Goal: Task Accomplishment & Management: Use online tool/utility

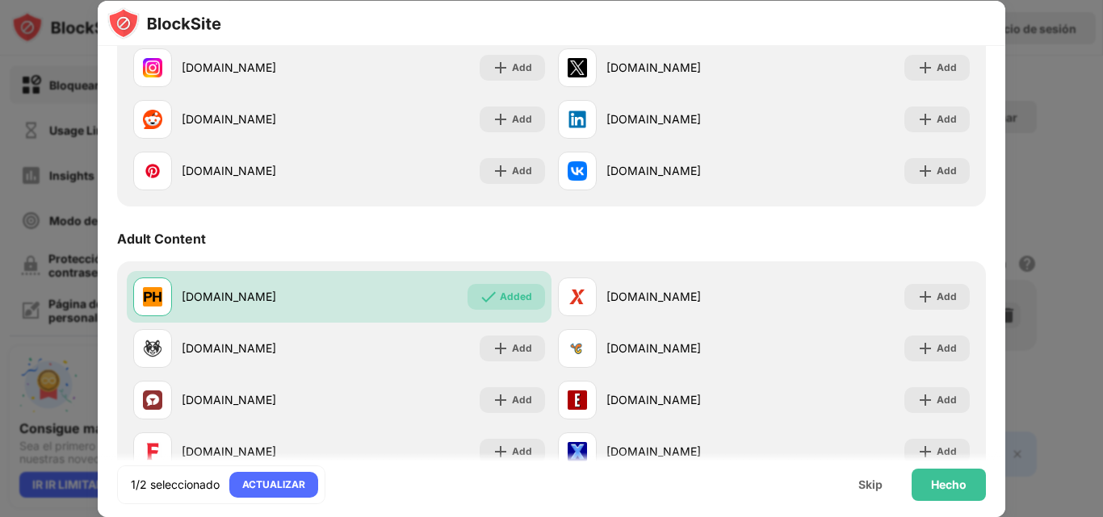
scroll to position [565, 0]
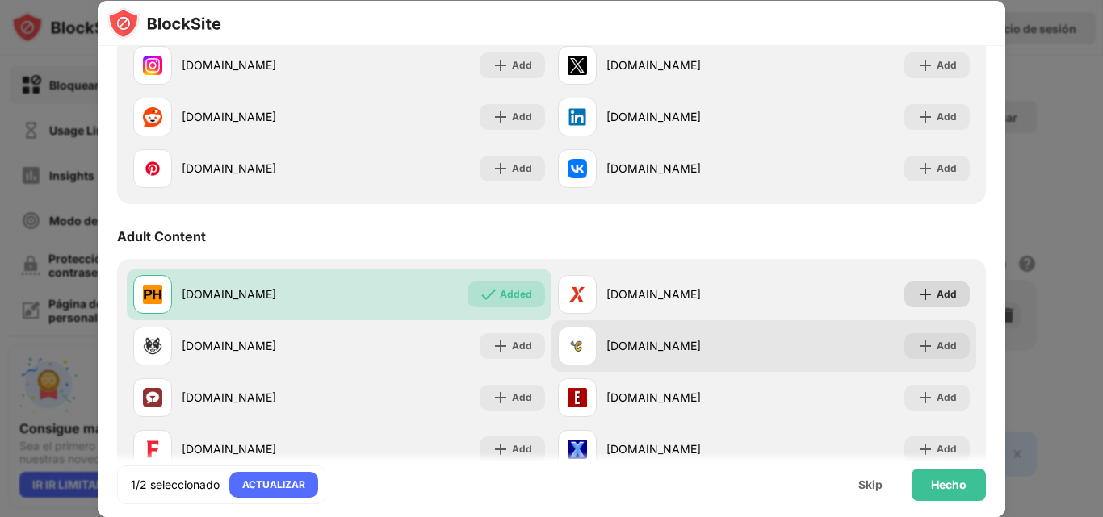
drag, startPoint x: 920, startPoint y: 303, endPoint x: 789, endPoint y: 336, distance: 135.7
click at [920, 303] on div "Add" at bounding box center [936, 295] width 65 height 26
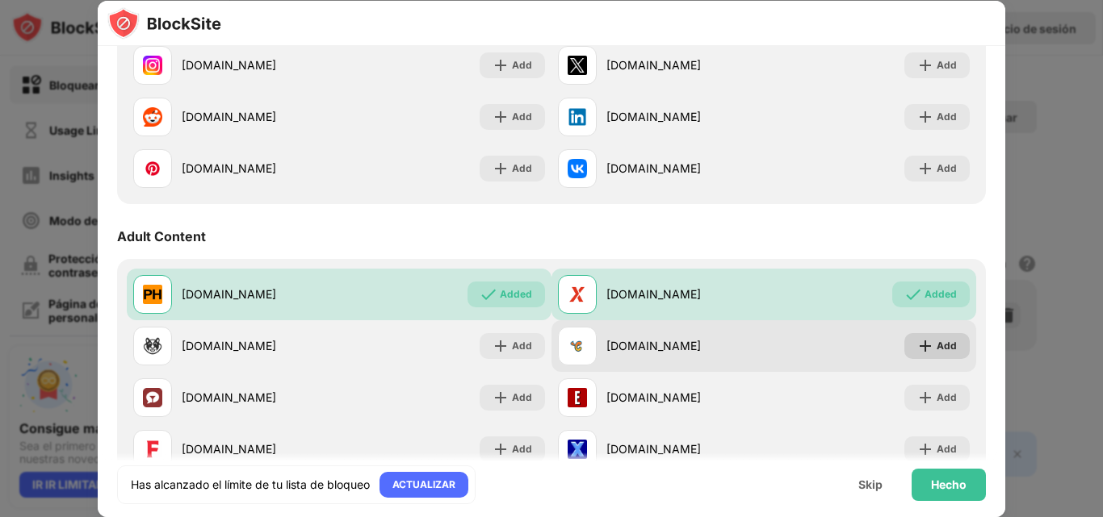
click at [919, 353] on img at bounding box center [925, 346] width 16 height 16
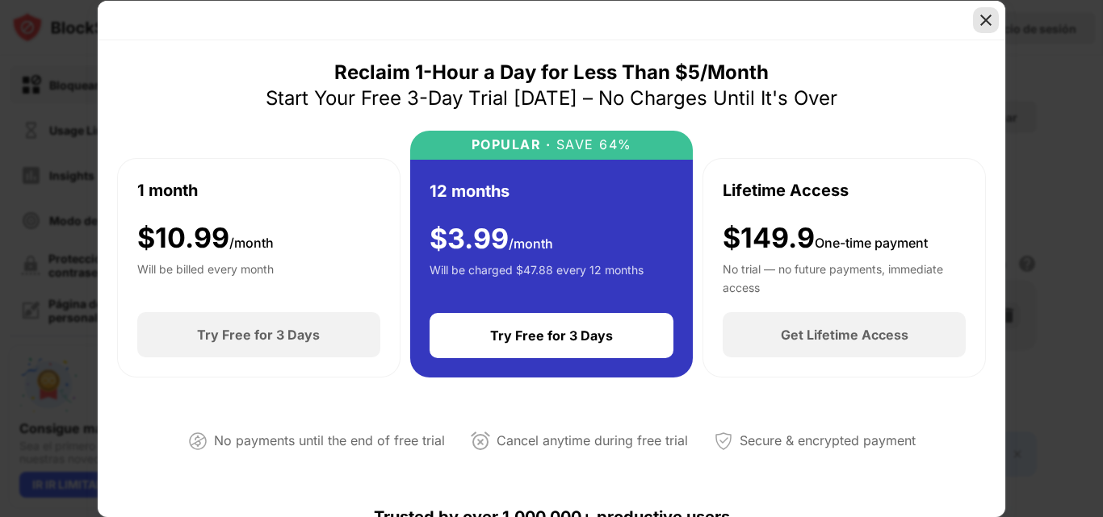
click at [985, 23] on img at bounding box center [986, 20] width 16 height 16
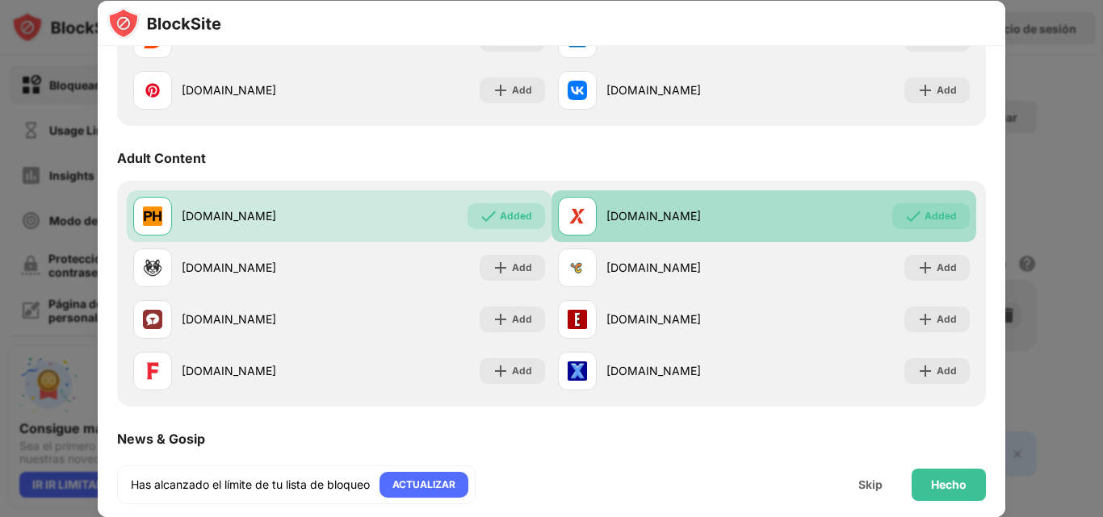
scroll to position [646, 0]
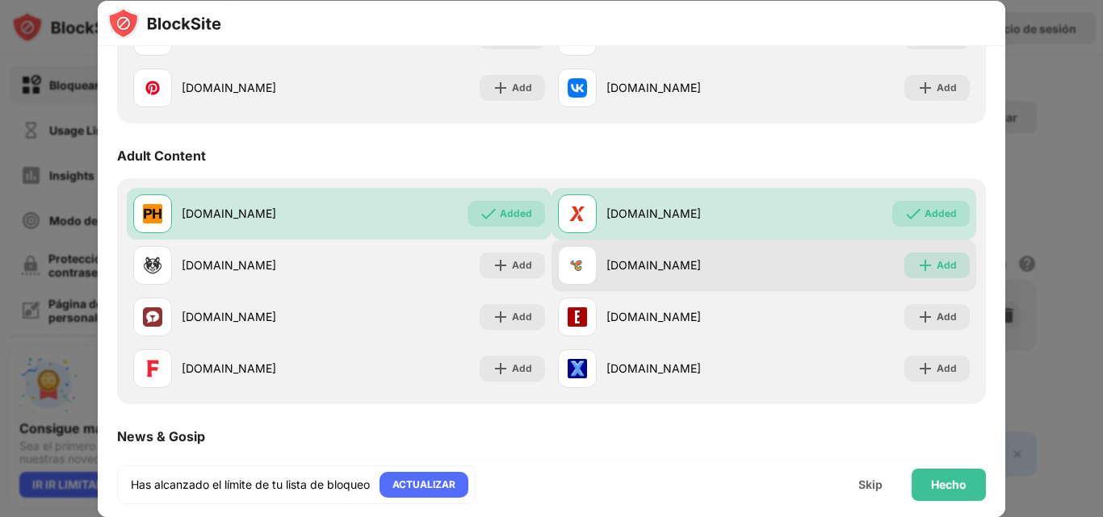
click at [918, 269] on img at bounding box center [925, 266] width 16 height 16
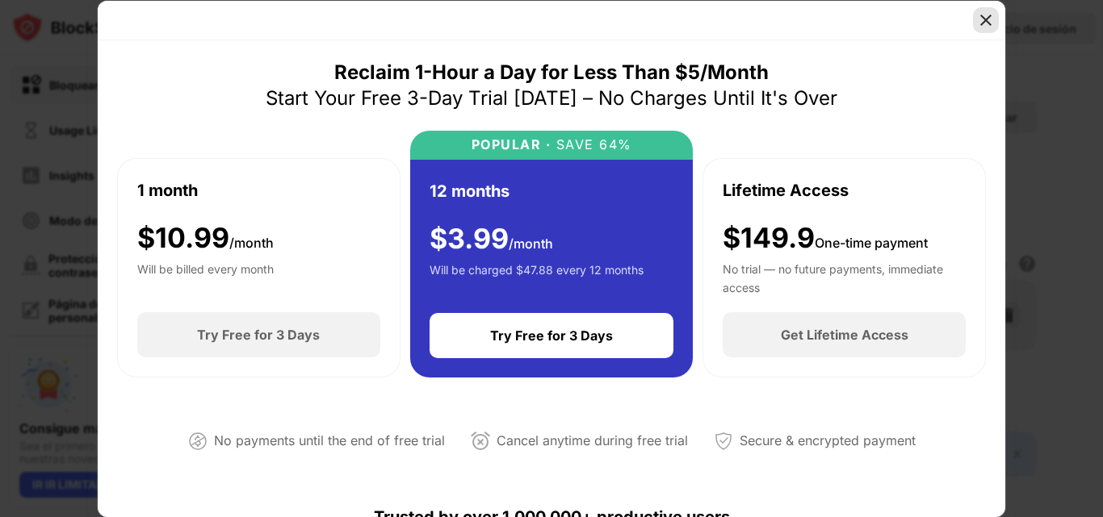
click at [986, 18] on img at bounding box center [986, 20] width 16 height 16
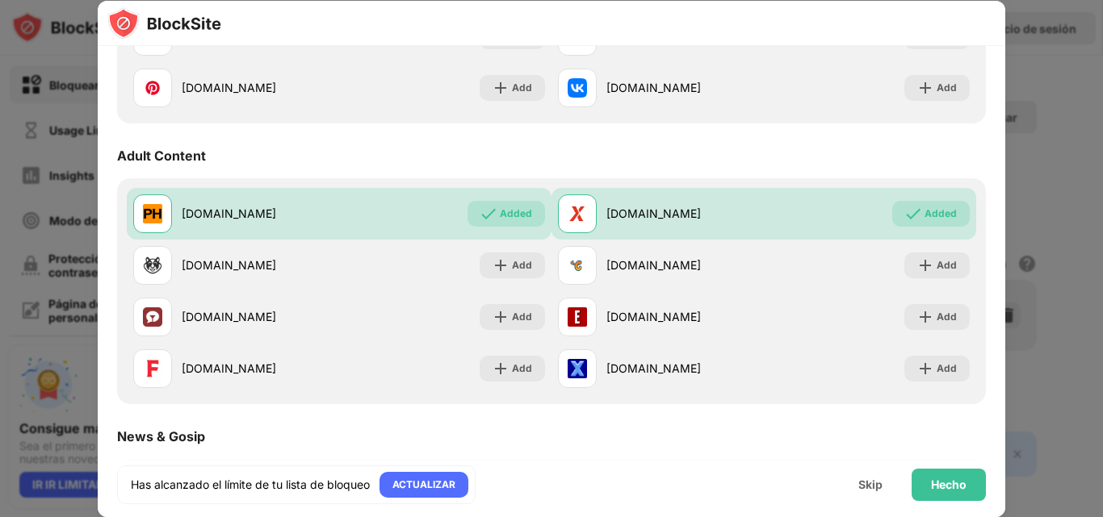
scroll to position [727, 0]
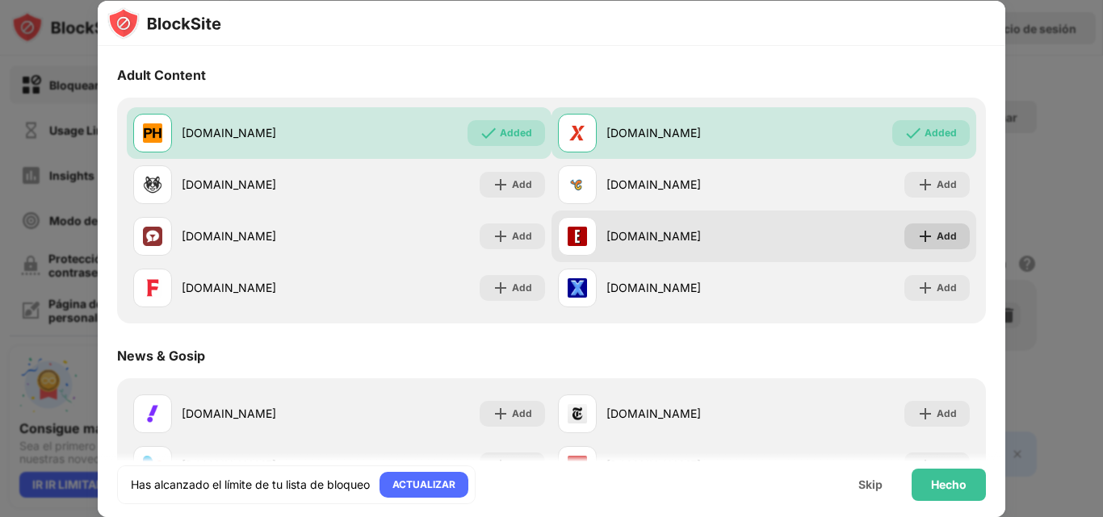
click at [937, 241] on div "Add" at bounding box center [946, 236] width 20 height 16
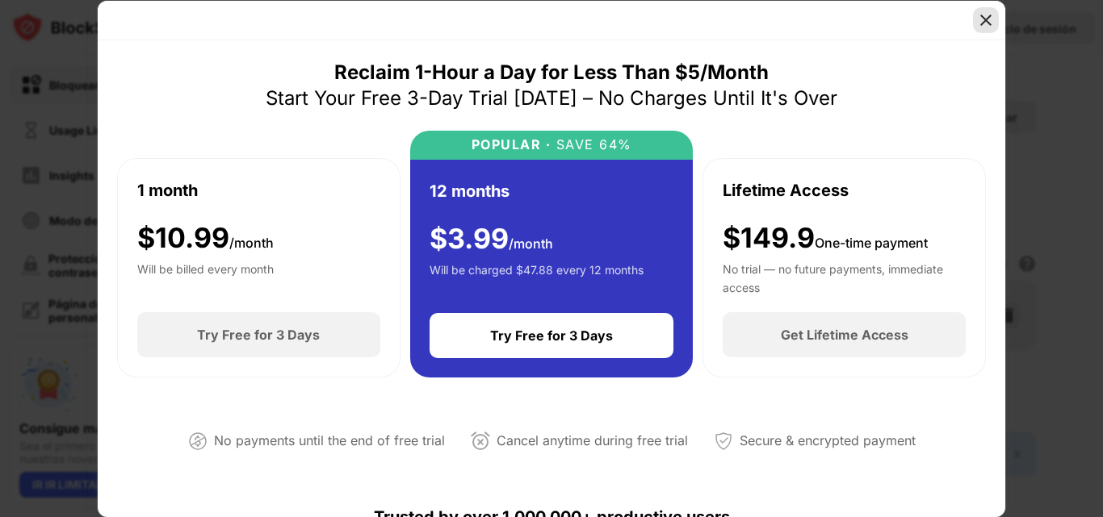
click at [992, 23] on img at bounding box center [986, 20] width 16 height 16
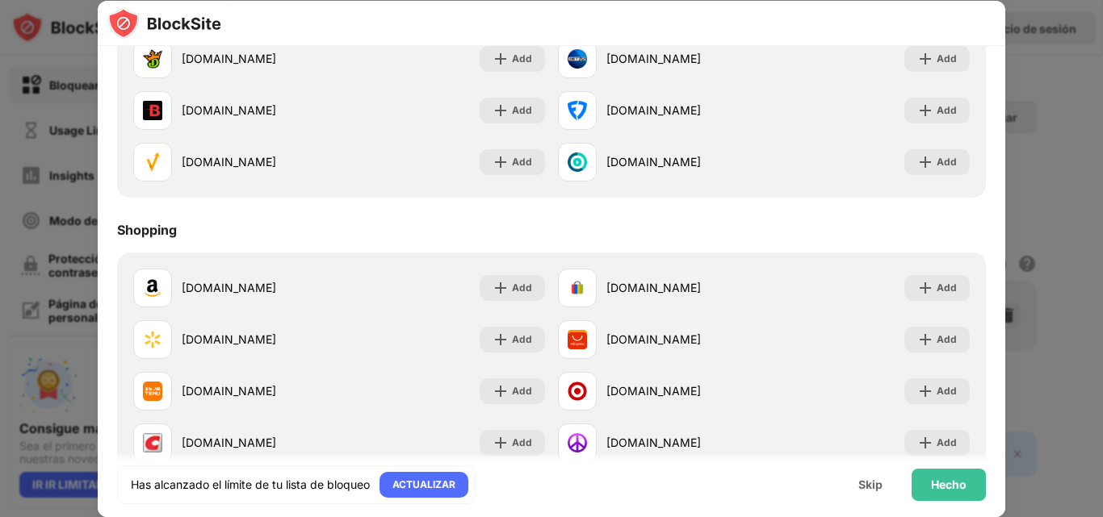
scroll to position [1738, 0]
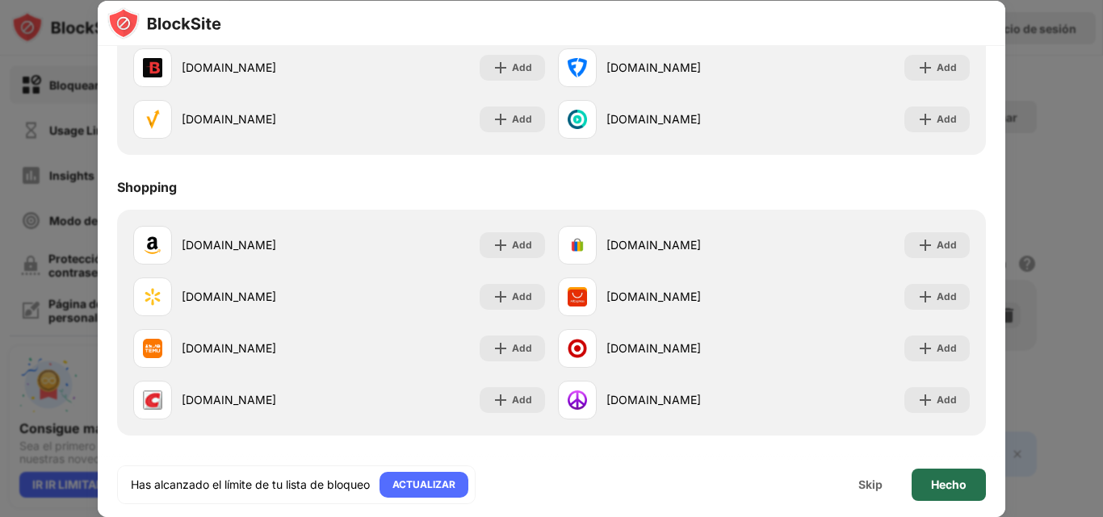
click at [947, 479] on div "Hecho" at bounding box center [949, 485] width 36 height 13
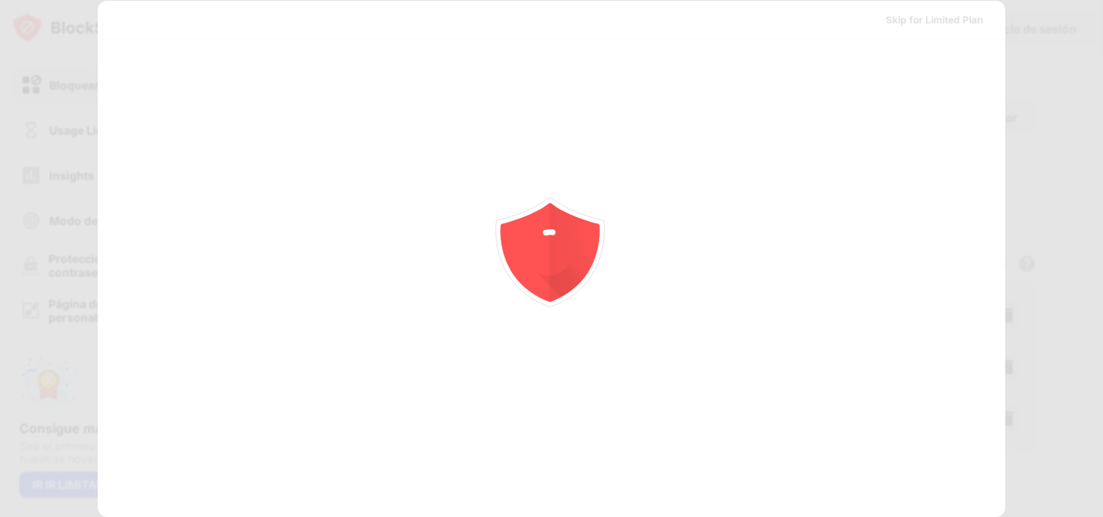
scroll to position [0, 0]
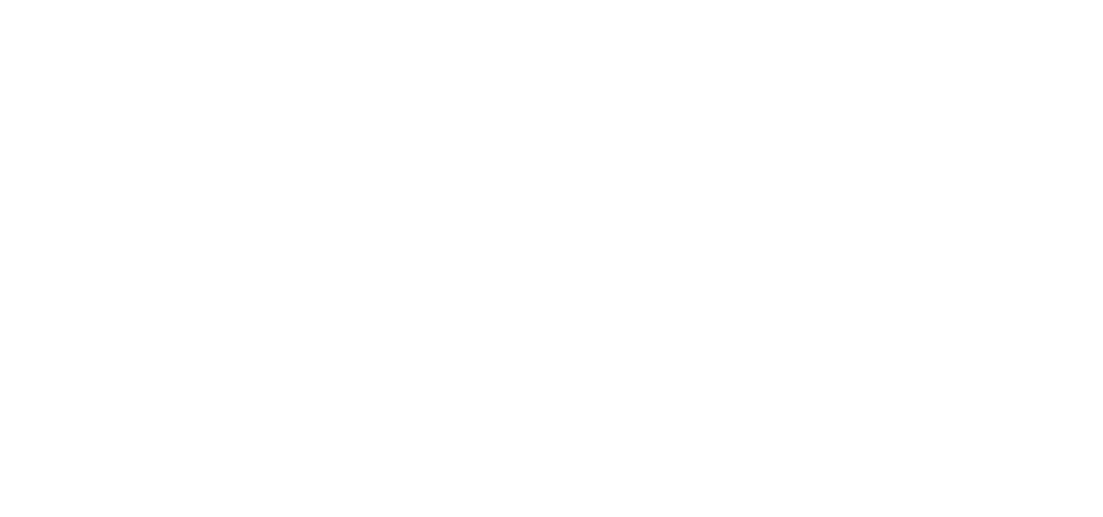
drag, startPoint x: 0, startPoint y: 0, endPoint x: 472, endPoint y: 43, distance: 474.2
click at [472, 6] on html at bounding box center [551, 3] width 1103 height 6
